Goal: Find specific page/section: Find specific page/section

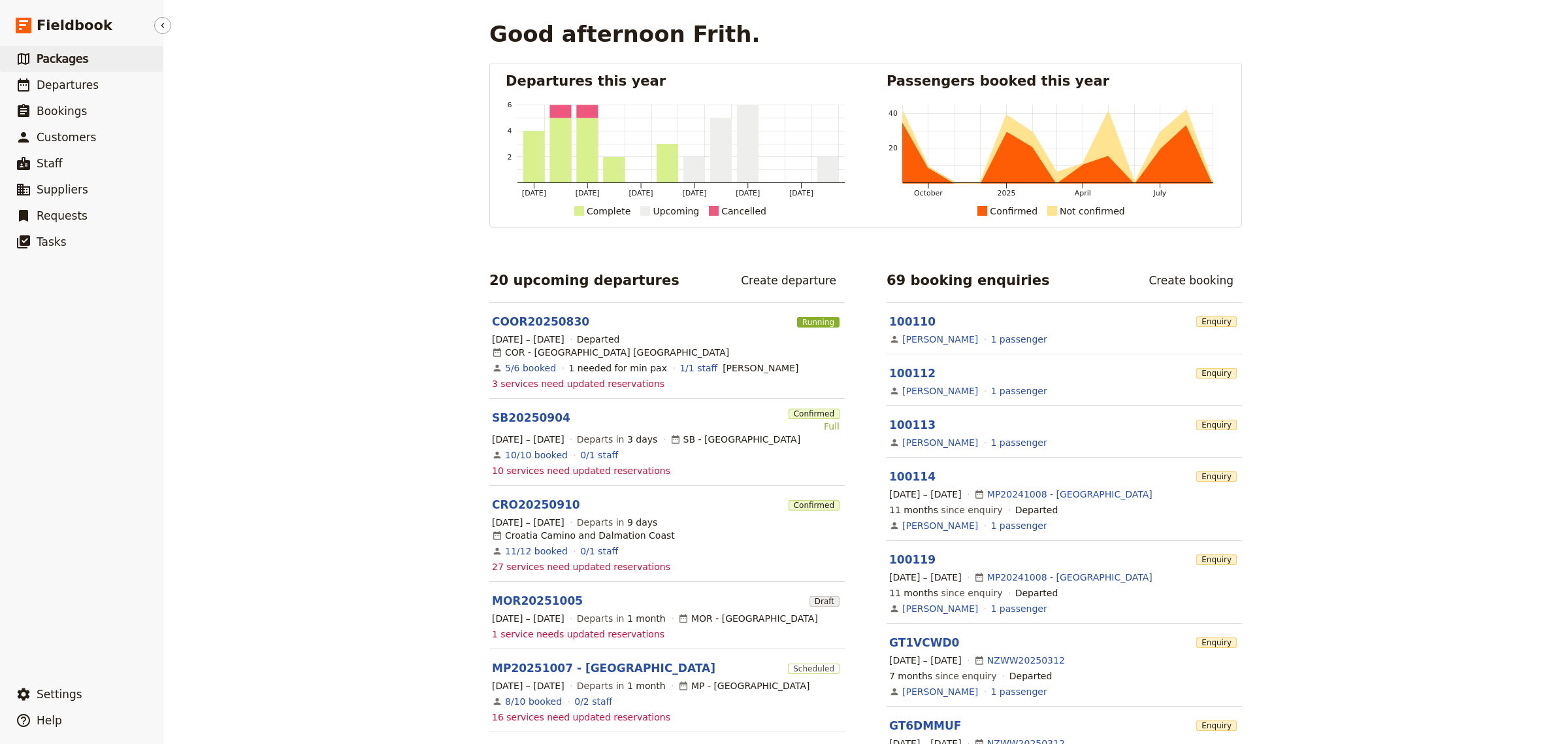
click at [36, 63] on span "Packages" at bounding box center [62, 58] width 51 height 13
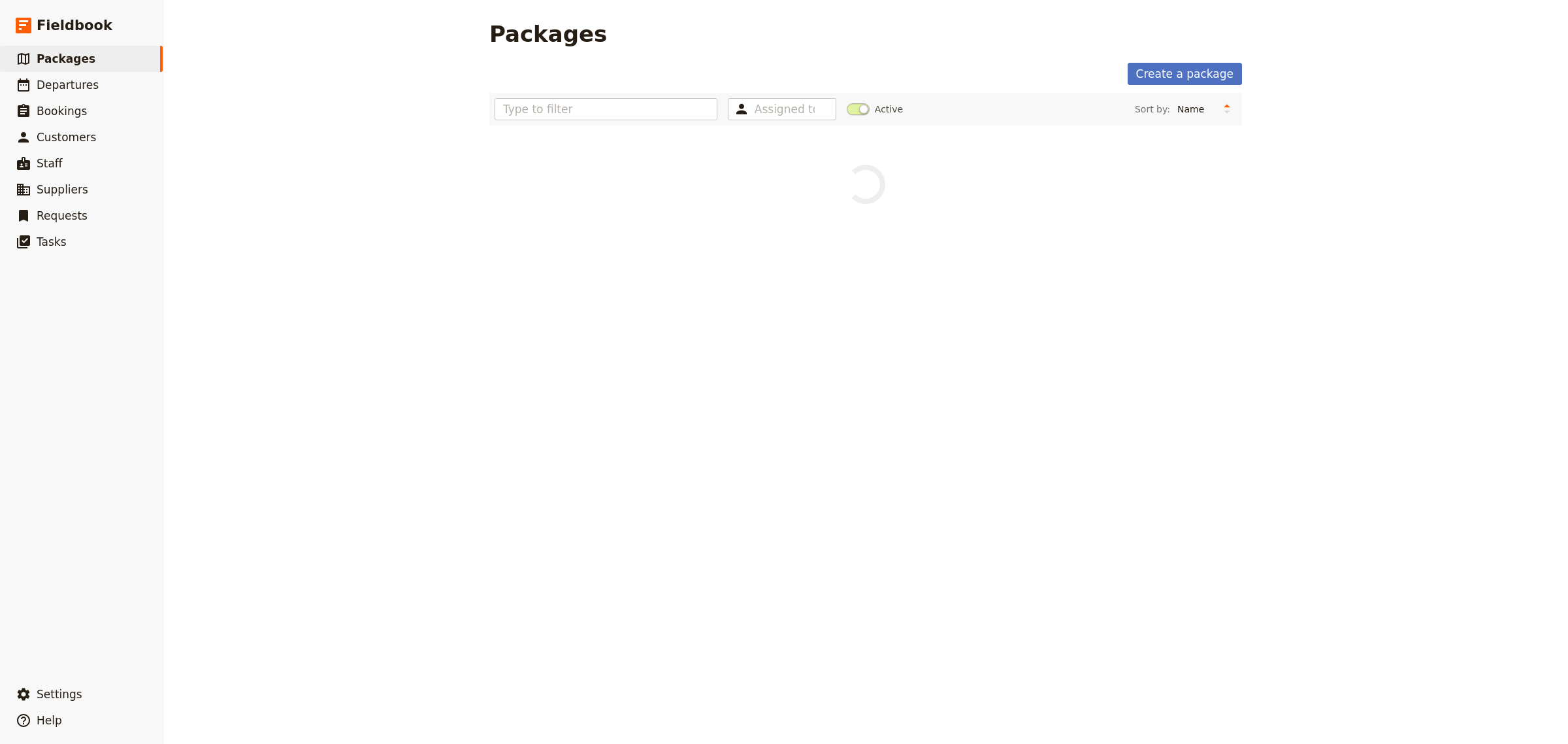
click at [69, 90] on span "Departures" at bounding box center [68, 84] width 62 height 13
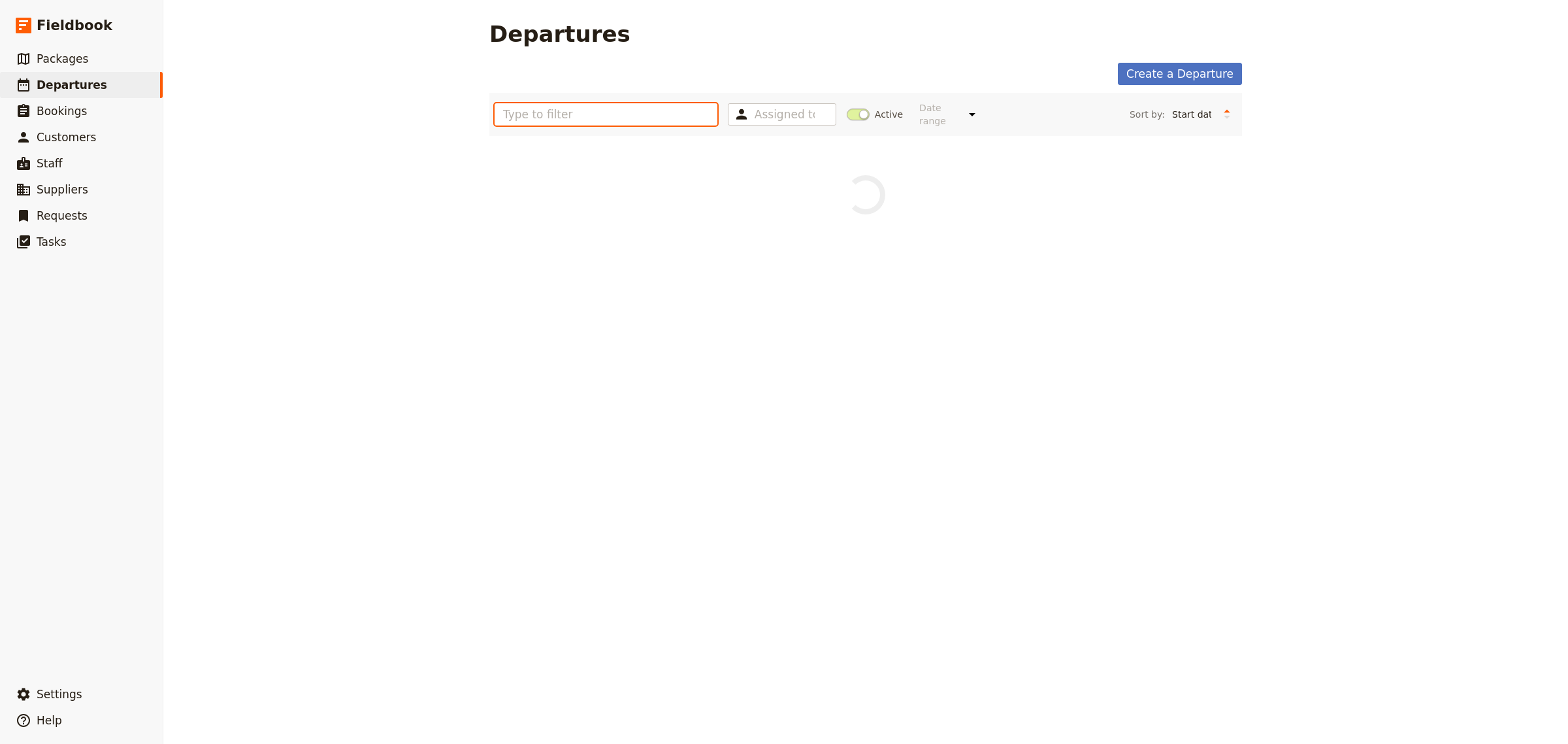
click at [581, 115] on input "text" at bounding box center [606, 115] width 223 height 23
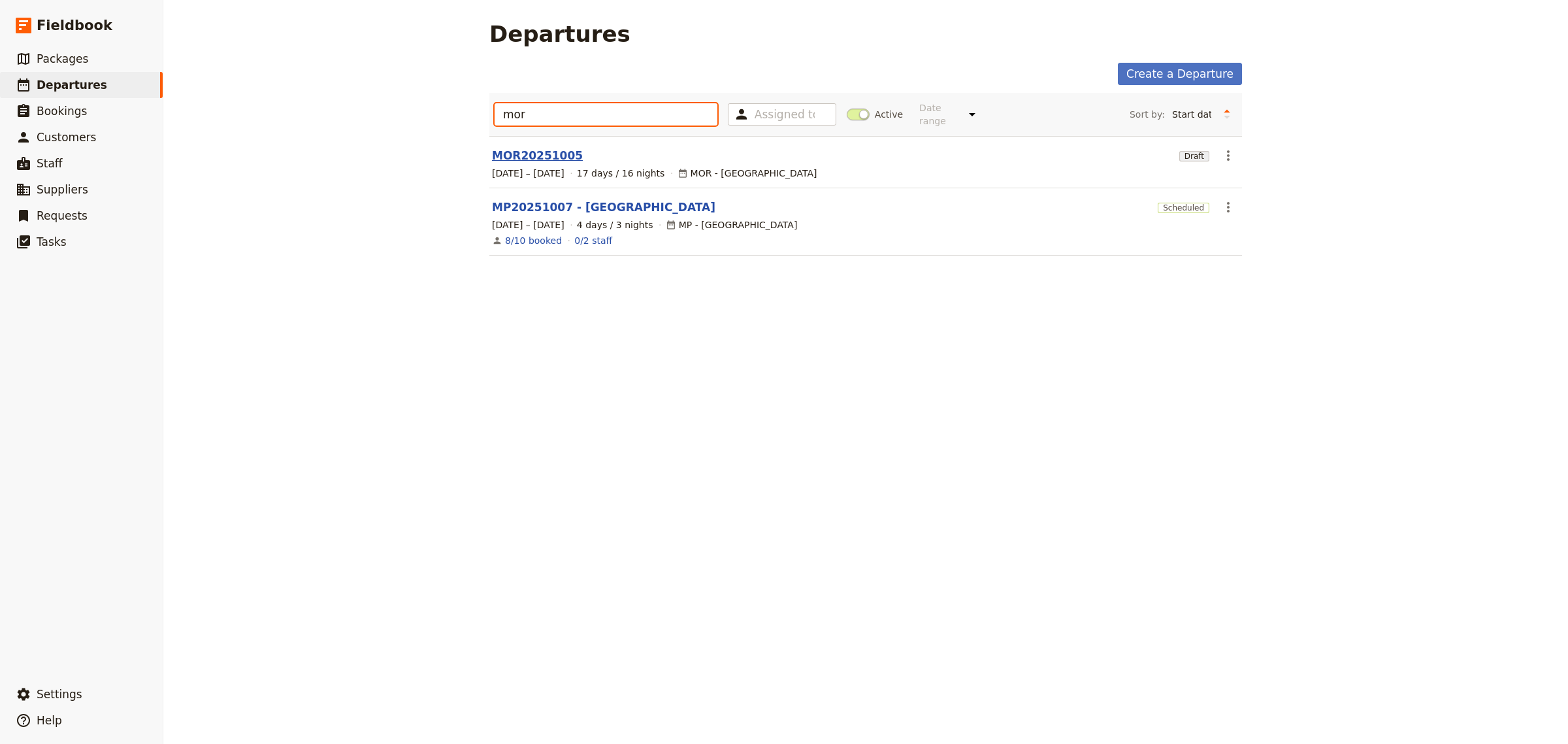
type input "mor"
click at [541, 148] on link "MOR20251005" at bounding box center [537, 155] width 91 height 16
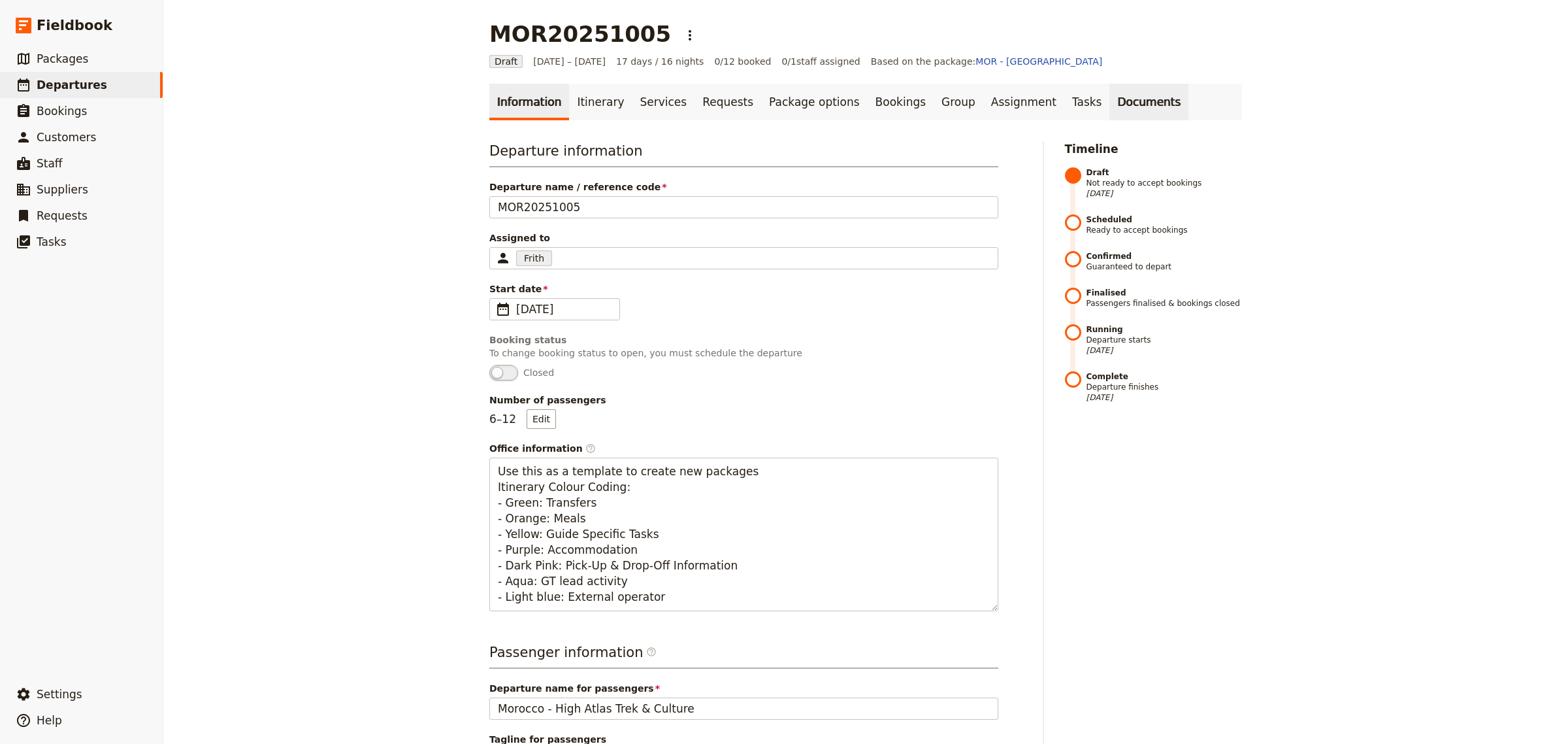
click at [1110, 102] on link "Documents" at bounding box center [1149, 102] width 79 height 36
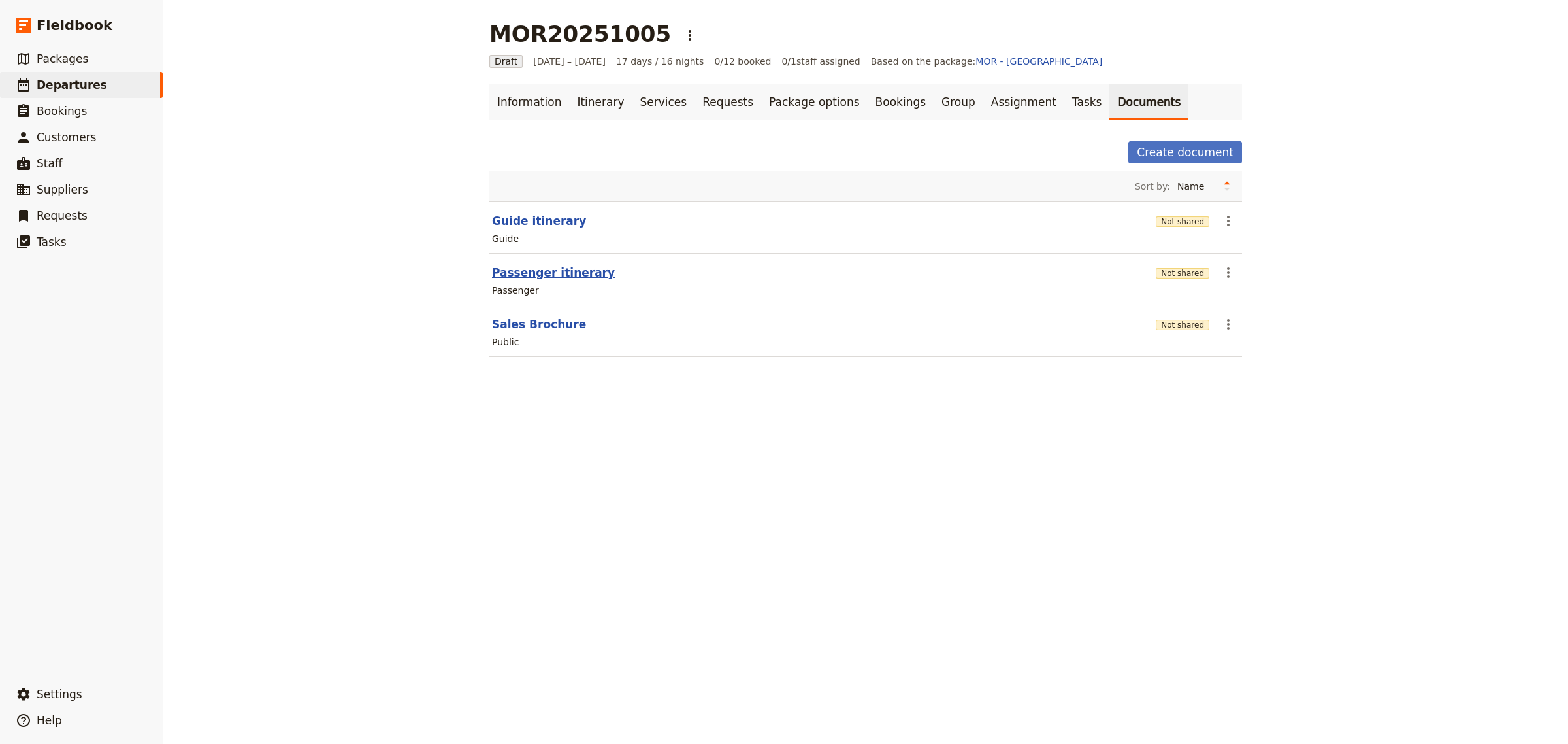
click at [537, 268] on button "Passenger itinerary" at bounding box center [554, 273] width 123 height 16
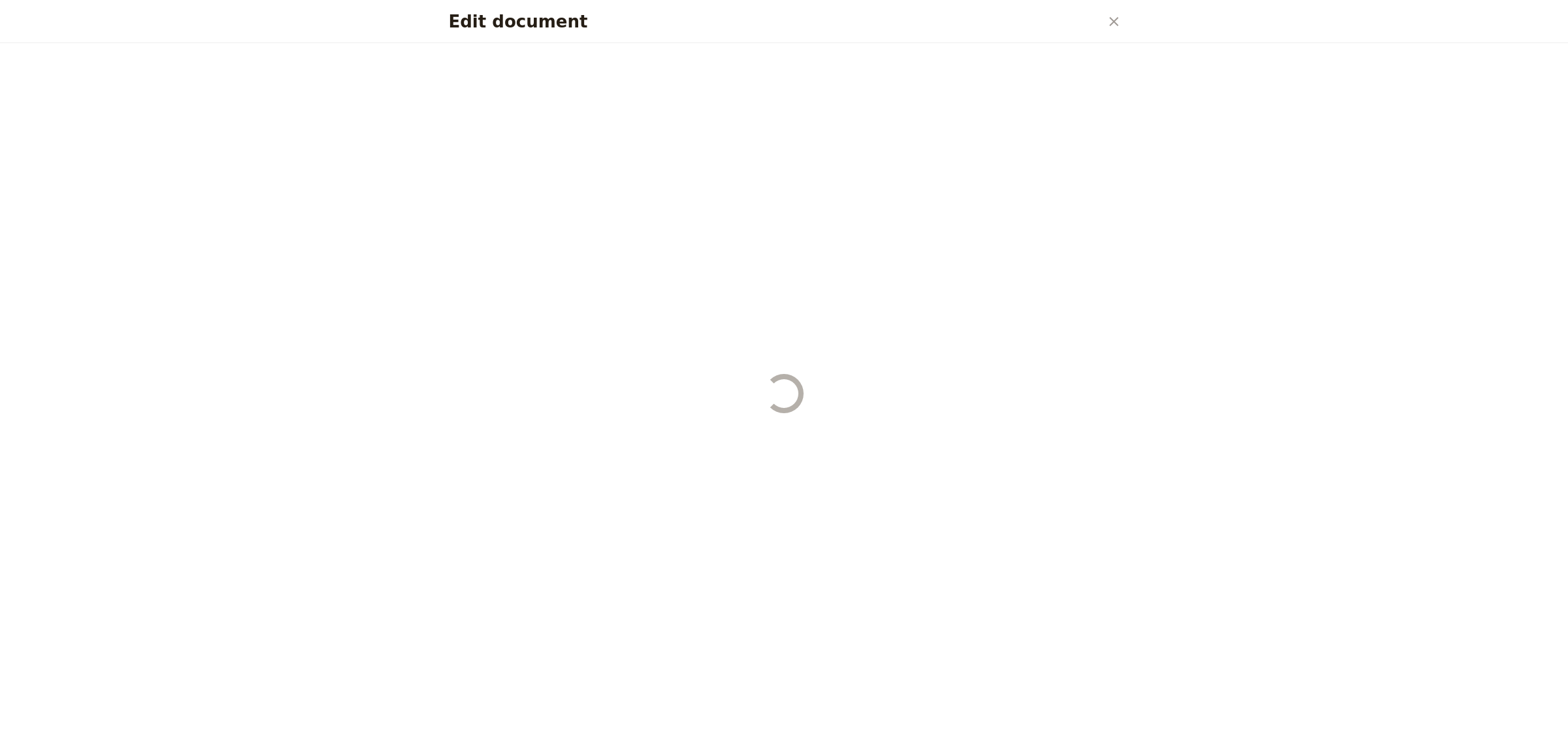
select select "PASSENGER"
select select "RUN_SHEET"
select select "DEFAULT"
